Goal: Transaction & Acquisition: Purchase product/service

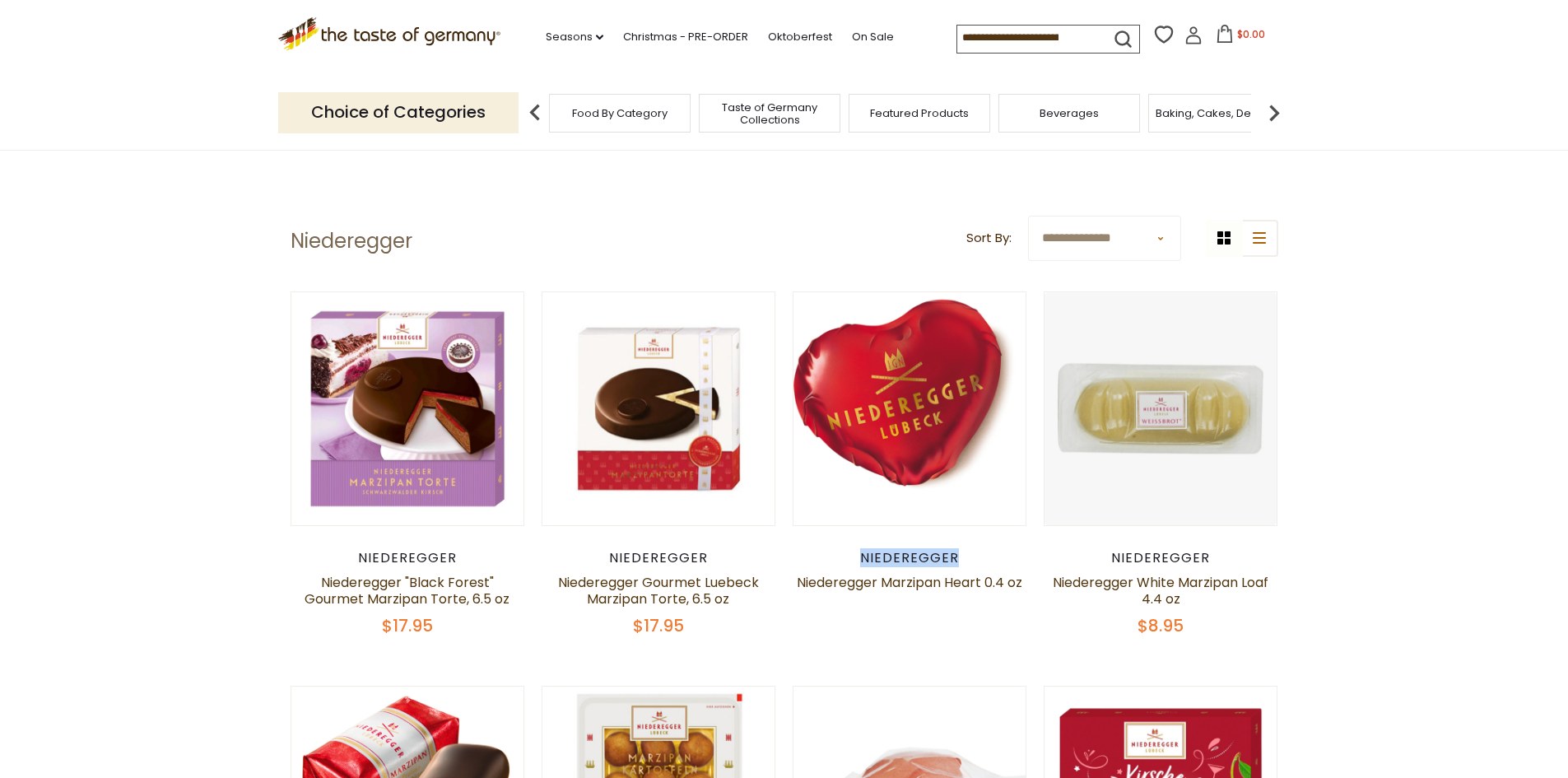
scroll to position [82, 0]
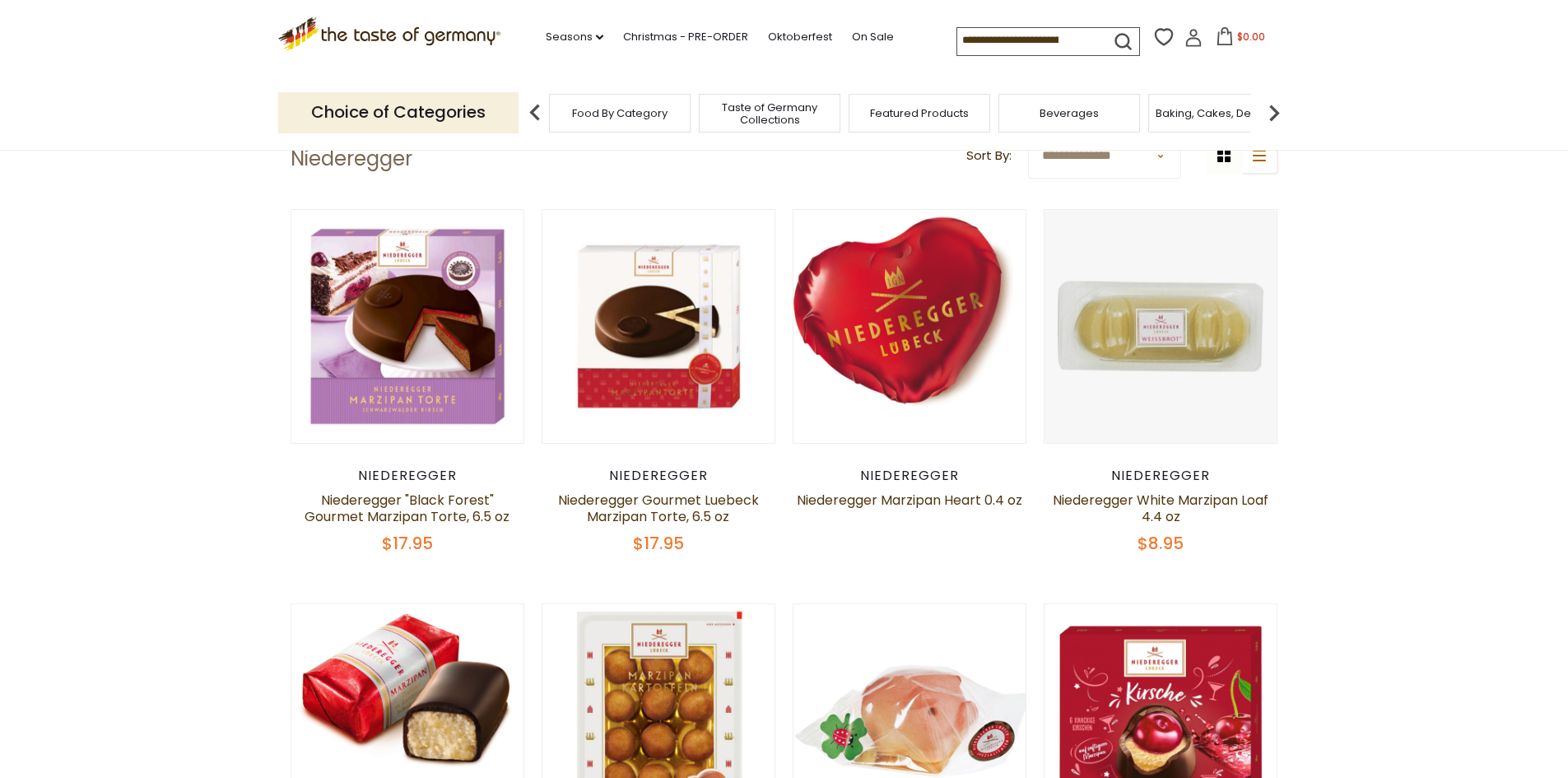
drag, startPoint x: 913, startPoint y: 465, endPoint x: 818, endPoint y: 525, distance: 112.4
drag, startPoint x: 795, startPoint y: 498, endPoint x: 820, endPoint y: 495, distance: 25.2
click at [818, 495] on h5 "Niederegger Marzipan Heart 0.4 oz" at bounding box center [910, 500] width 234 height 17
click at [828, 494] on link "Niederegger Marzipan Heart 0.4 oz" at bounding box center [909, 500] width 225 height 19
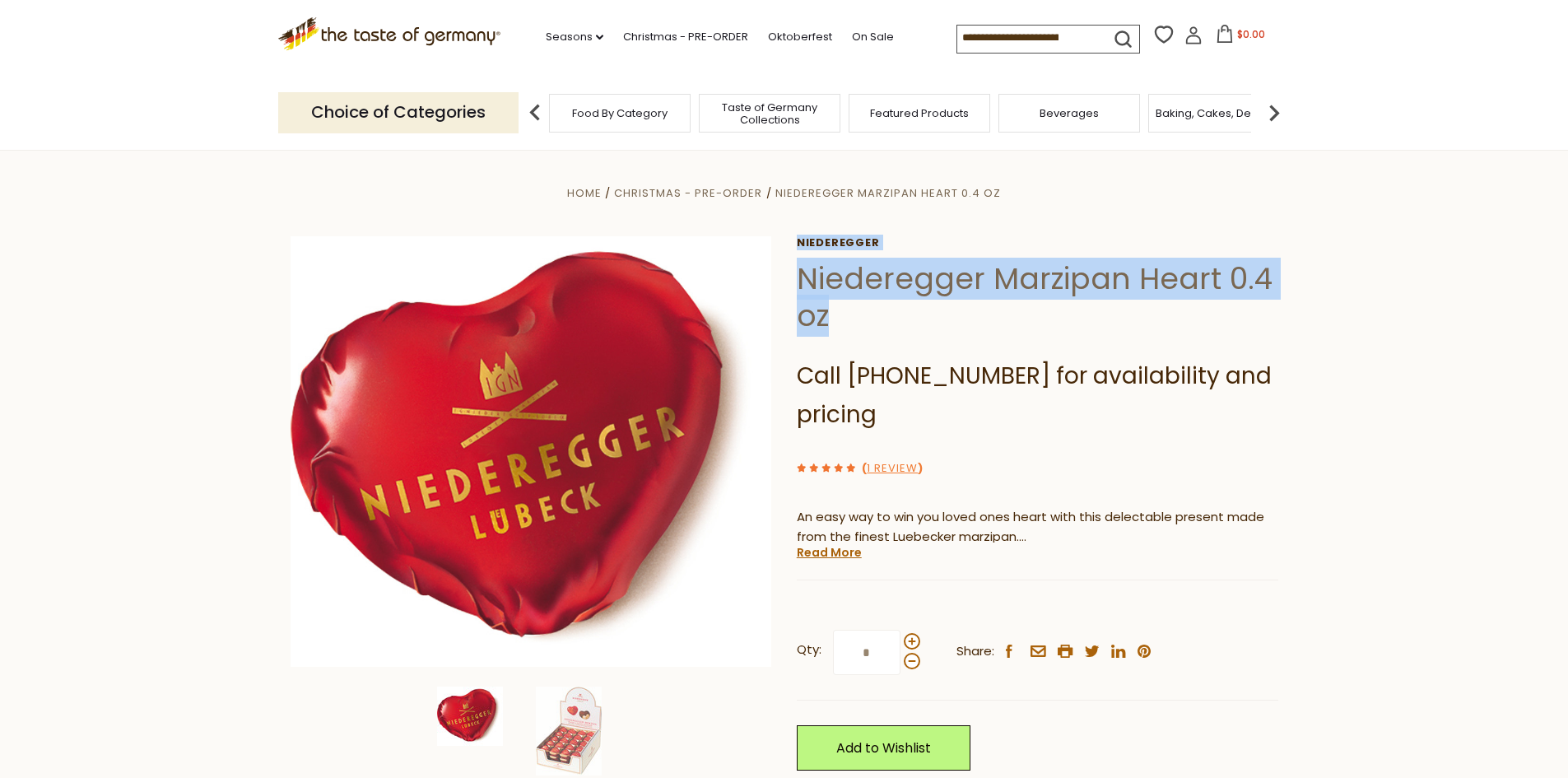
drag, startPoint x: 830, startPoint y: 318, endPoint x: 783, endPoint y: 275, distance: 63.7
click at [783, 275] on div "Home Christmas - PRE-ORDER Niederegger Marzipan Heart 0.4 oz Niederegger Nieder…" at bounding box center [784, 495] width 1012 height 625
copy div "Niederegger Niederegger Marzipan Heart 0.4 oz"
